Goal: Communication & Community: Answer question/provide support

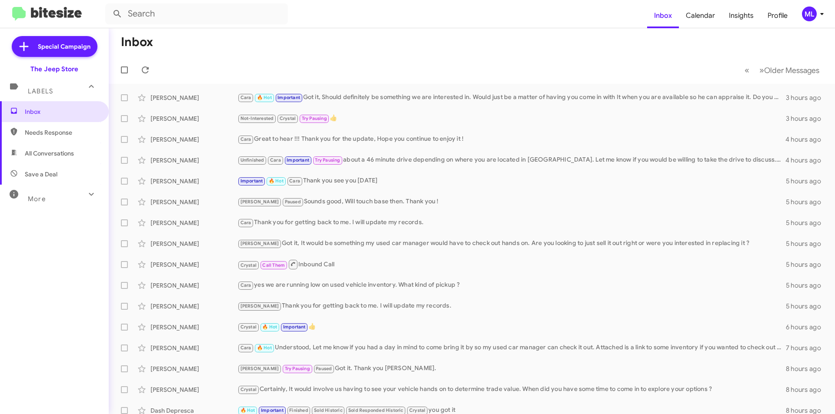
click at [57, 169] on span "Save a Deal" at bounding box center [54, 174] width 109 height 21
type input "in:not-interested"
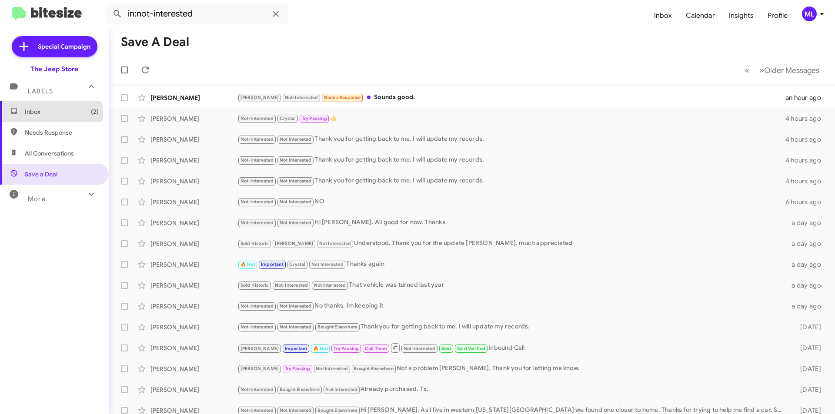
click at [32, 114] on span "Inbox (2)" at bounding box center [62, 111] width 74 height 9
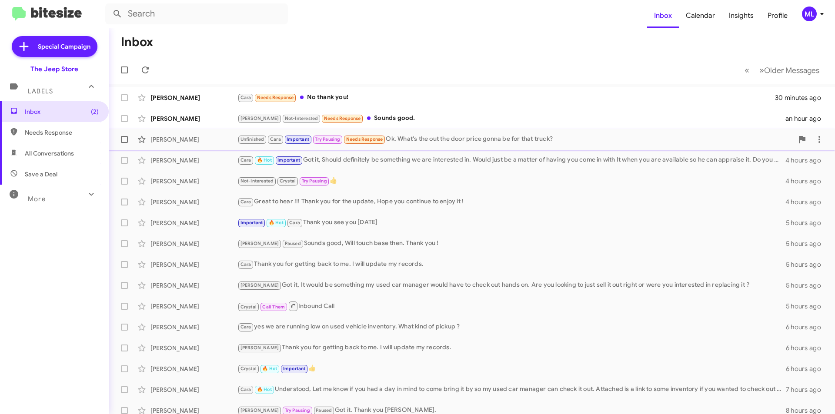
click at [420, 136] on div "Unfinished Cara Important Try Pausing Needs Response Ok. What's the out the doo…" at bounding box center [515, 139] width 556 height 10
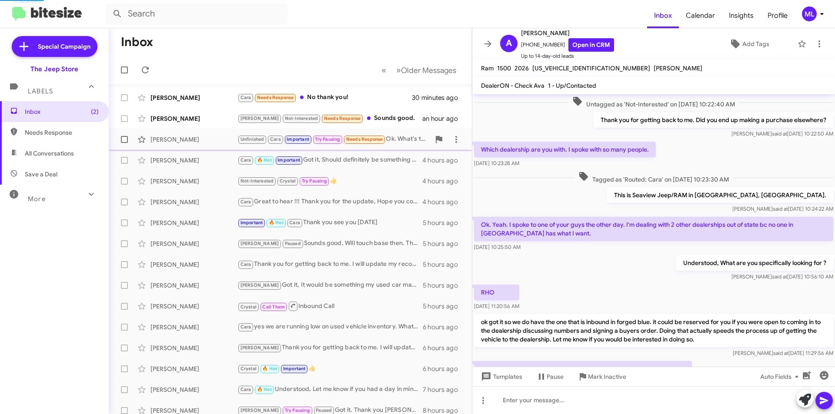
scroll to position [567, 0]
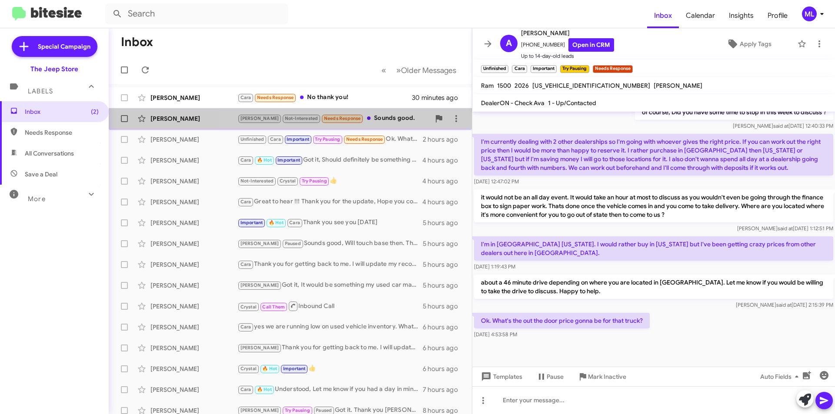
click at [366, 122] on div "[PERSON_NAME] Not-Interested Needs Response Sounds good." at bounding box center [333, 119] width 193 height 10
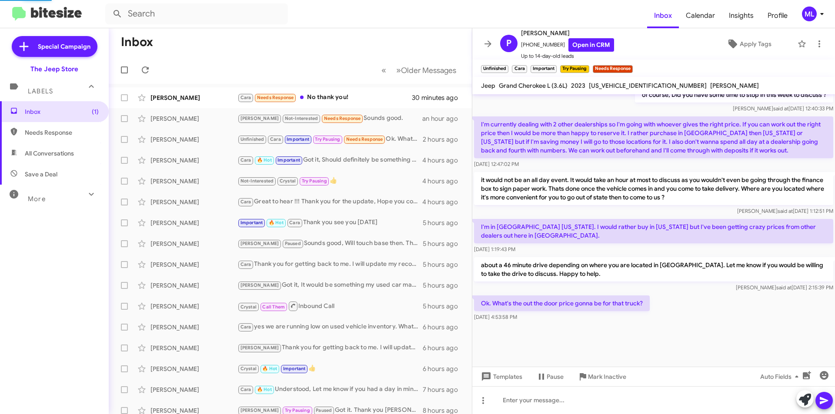
scroll to position [79, 0]
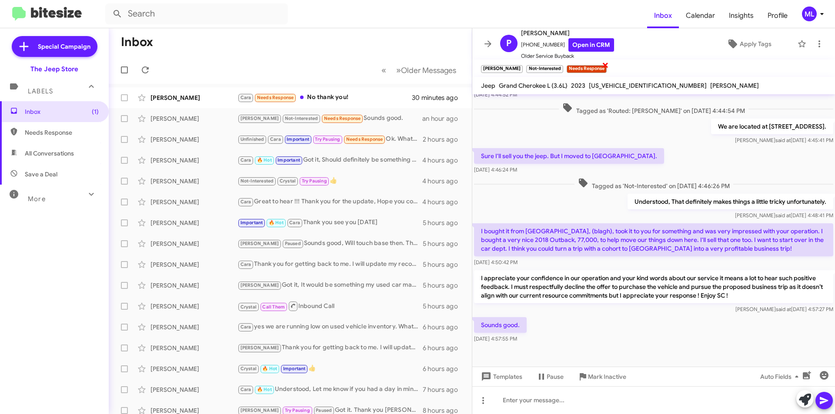
click at [602, 67] on span "×" at bounding box center [605, 65] width 7 height 10
click at [743, 42] on span "Apply Tags" at bounding box center [756, 44] width 32 height 16
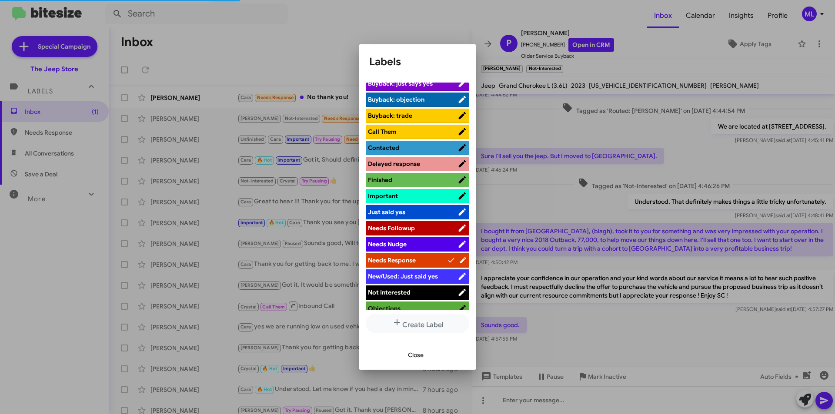
scroll to position [217, 0]
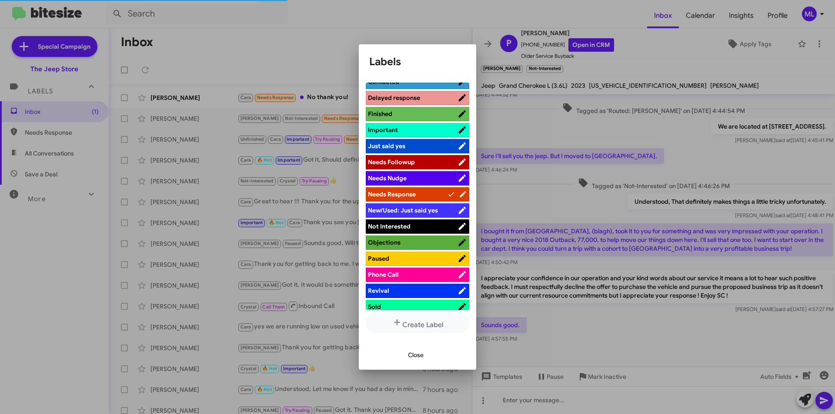
click at [417, 228] on span "Not Interested" at bounding box center [413, 226] width 90 height 9
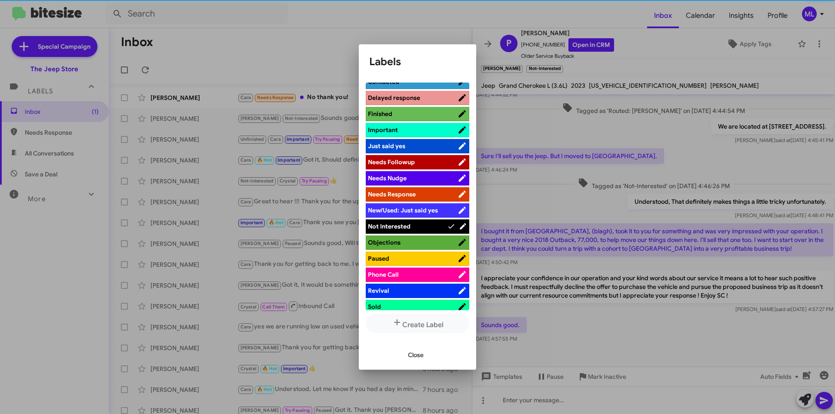
click at [417, 351] on span "Close" at bounding box center [416, 355] width 16 height 16
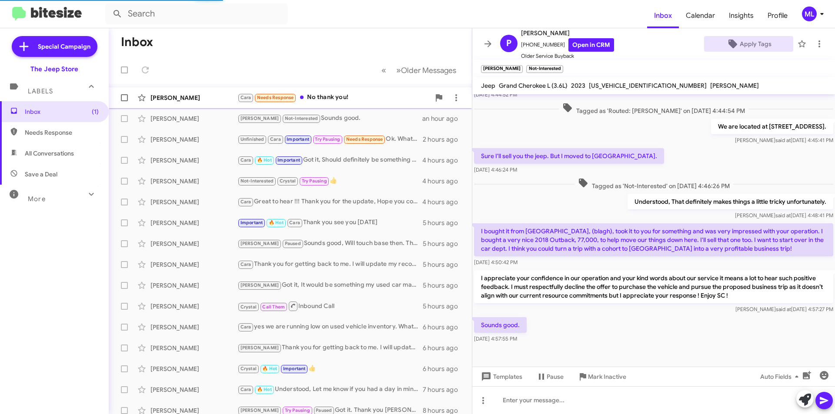
click at [339, 97] on div "[PERSON_NAME] Needs Response No thank you!" at bounding box center [333, 98] width 193 height 10
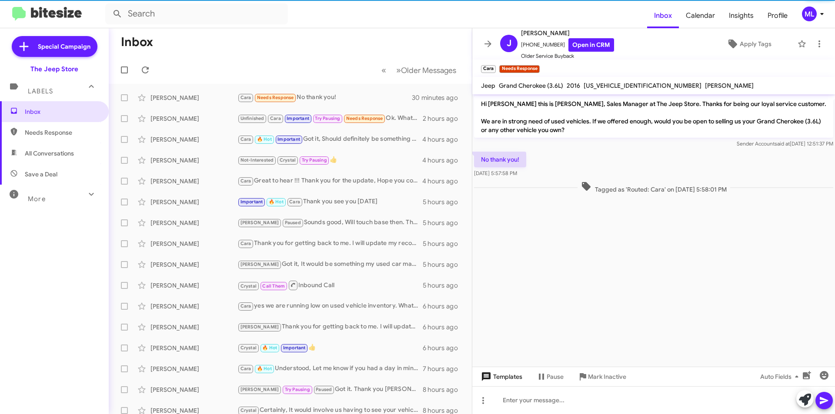
click at [495, 377] on span "Templates" at bounding box center [500, 377] width 43 height 16
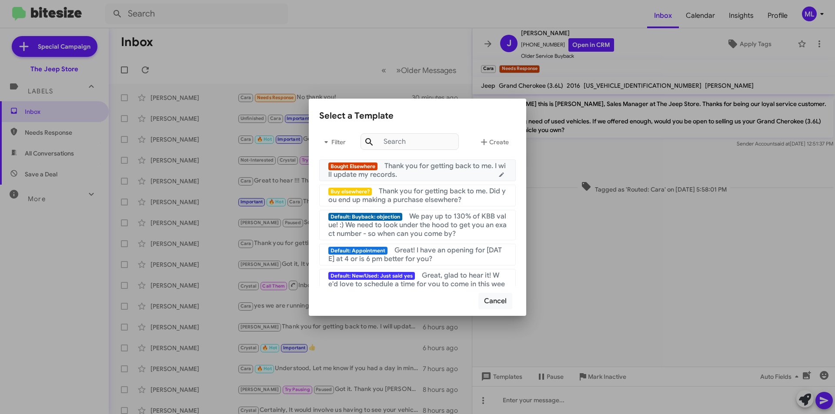
click at [411, 164] on span "Thank you for getting back to me. I will update my records." at bounding box center [416, 170] width 177 height 17
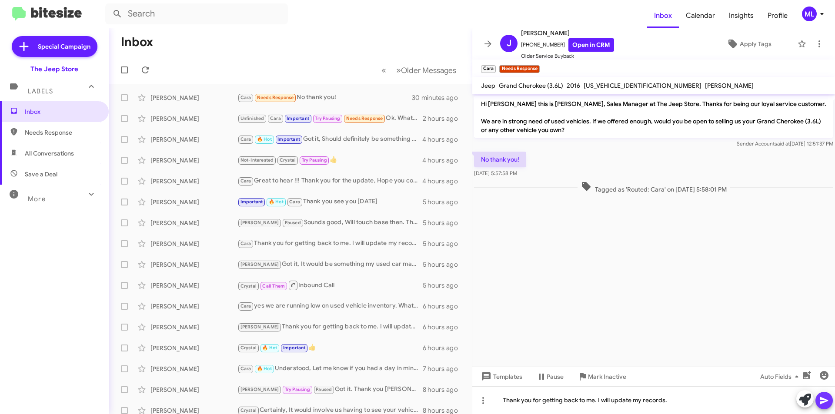
click at [822, 405] on icon at bounding box center [824, 401] width 10 height 10
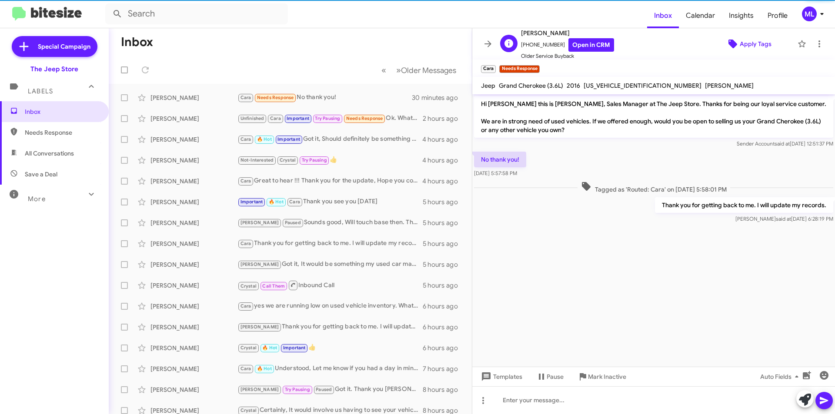
click at [744, 40] on span "Apply Tags" at bounding box center [756, 44] width 32 height 16
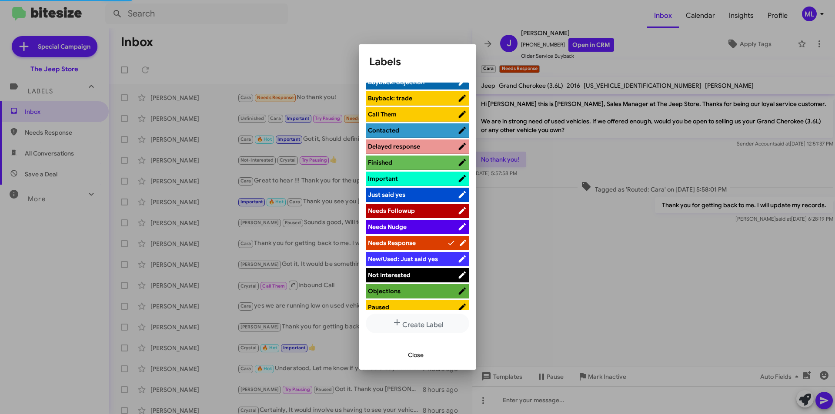
scroll to position [174, 0]
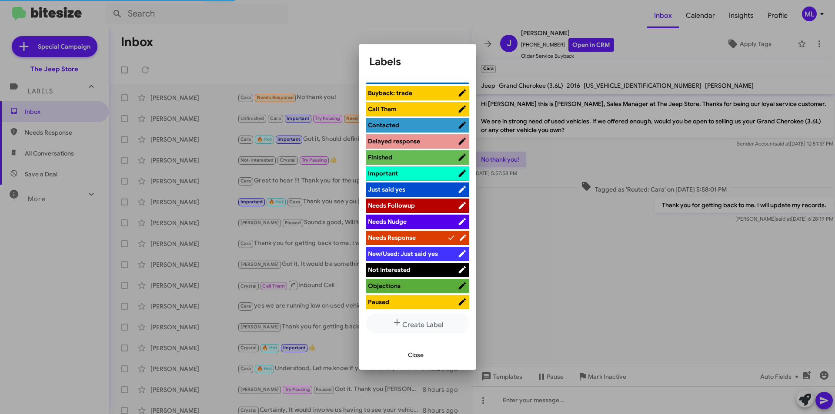
click at [414, 266] on span "Not Interested" at bounding box center [413, 270] width 90 height 9
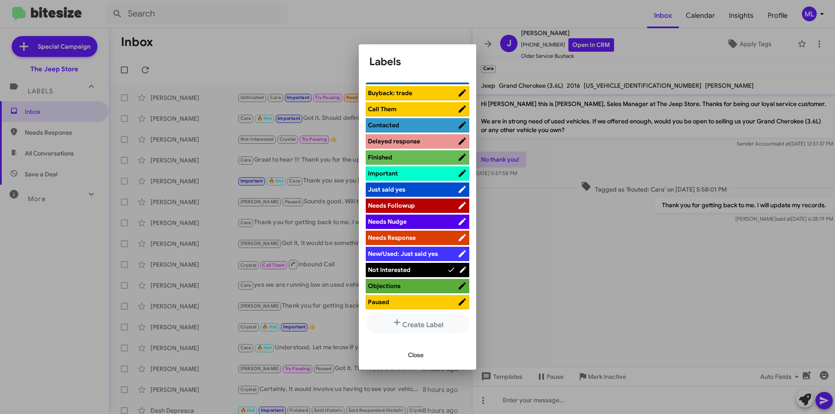
click at [413, 353] on span "Close" at bounding box center [416, 355] width 16 height 16
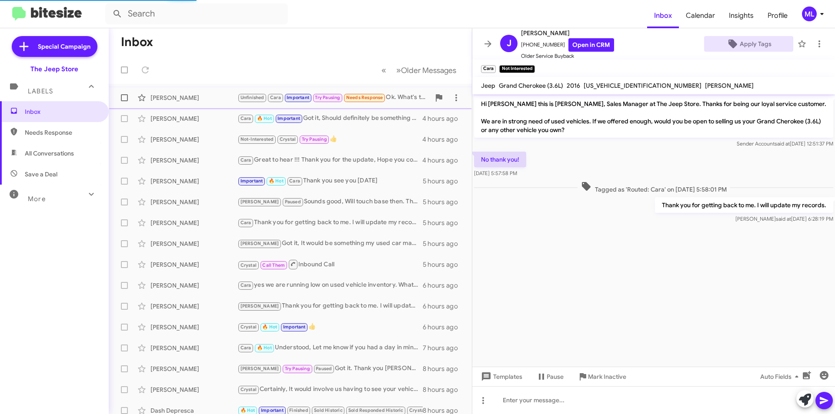
click at [381, 100] on span "Needs Response" at bounding box center [364, 98] width 37 height 6
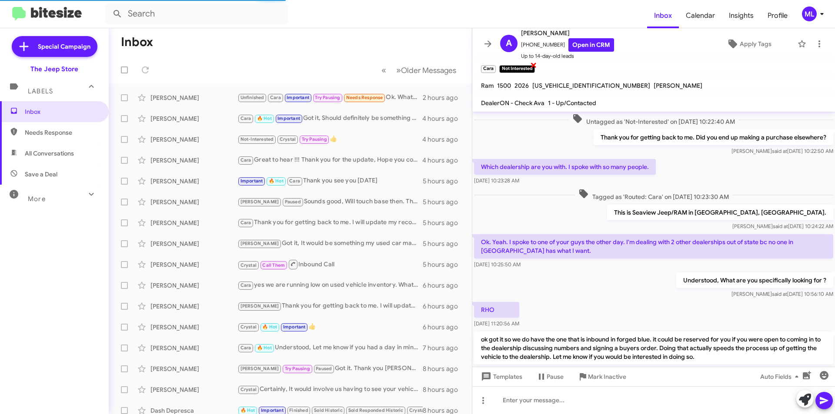
scroll to position [584, 0]
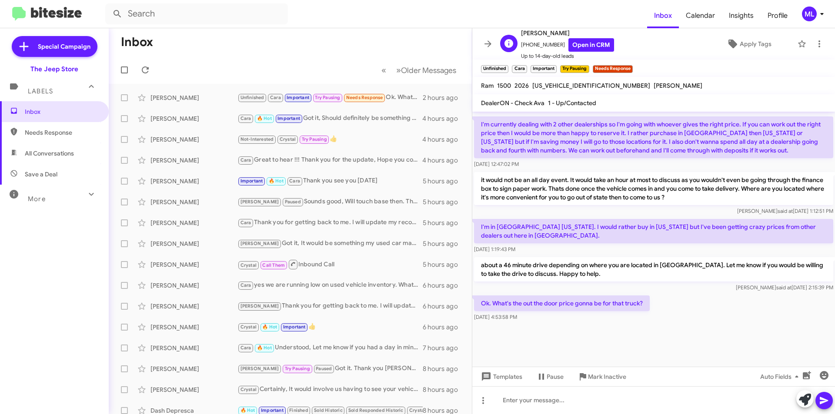
drag, startPoint x: 556, startPoint y: 44, endPoint x: 525, endPoint y: 45, distance: 31.3
click at [525, 45] on span "[PHONE_NUMBER] Open in CRM" at bounding box center [567, 44] width 93 height 13
copy span "3472365460"
click at [546, 407] on div at bounding box center [653, 401] width 363 height 28
click at [634, 401] on div at bounding box center [653, 401] width 363 height 28
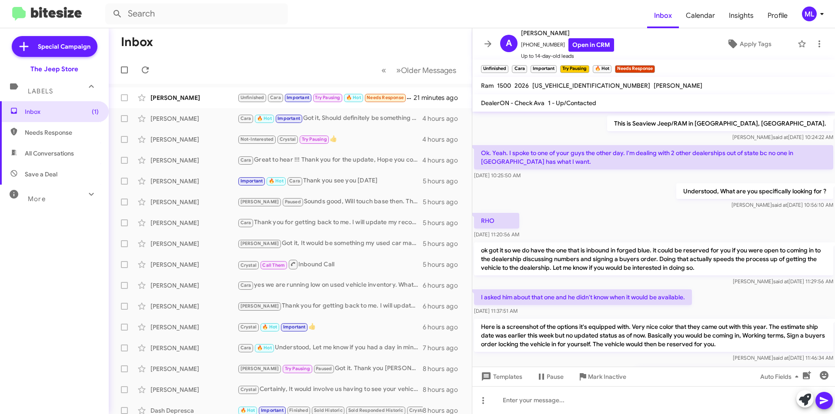
scroll to position [598, 0]
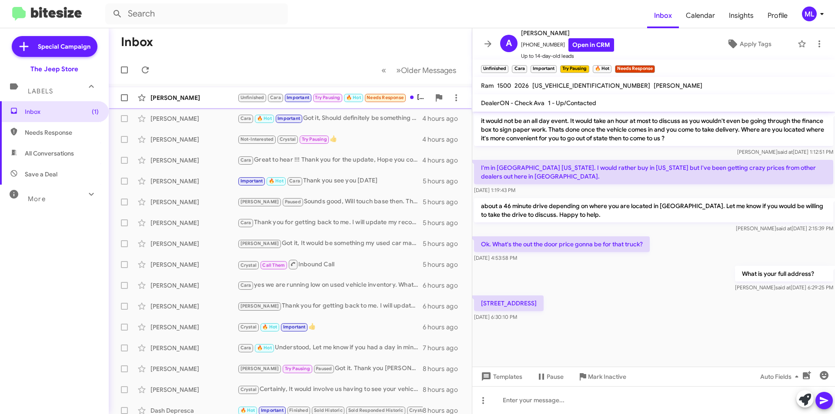
click at [272, 91] on div "[PERSON_NAME] Unfinished Cara Important Try Pausing 🔥 Hot Needs Response [STREE…" at bounding box center [290, 97] width 349 height 17
